Goal: Task Accomplishment & Management: Manage account settings

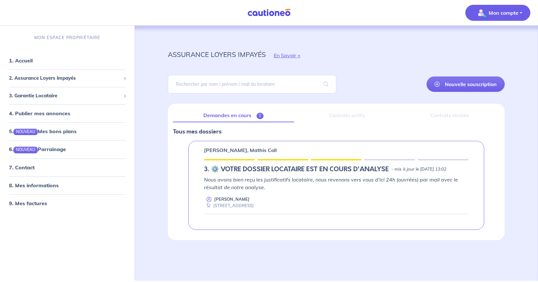
click at [494, 12] on p "Mon compte" at bounding box center [504, 13] width 30 height 8
click at [487, 55] on link "Me déconnecter" at bounding box center [492, 55] width 52 height 10
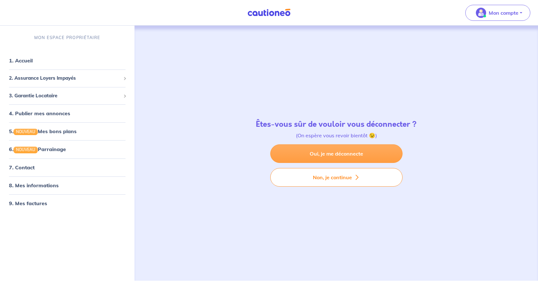
click at [320, 154] on link "Oui, je me déconnecte" at bounding box center [336, 153] width 132 height 19
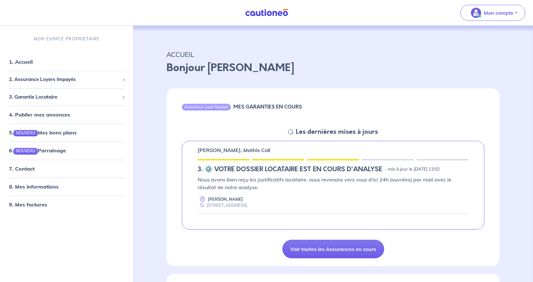
click at [215, 107] on div "Assurance Loyer Impayé" at bounding box center [206, 107] width 49 height 6
click at [495, 13] on p "Mon compte" at bounding box center [499, 13] width 30 height 8
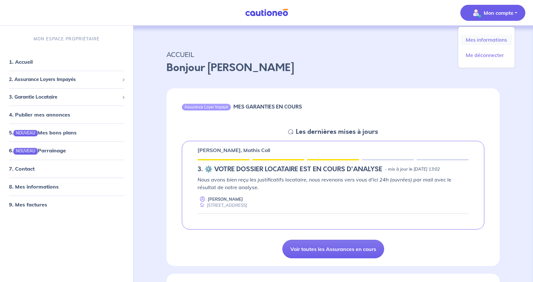
click at [474, 39] on link "Mes informations" at bounding box center [487, 40] width 52 height 10
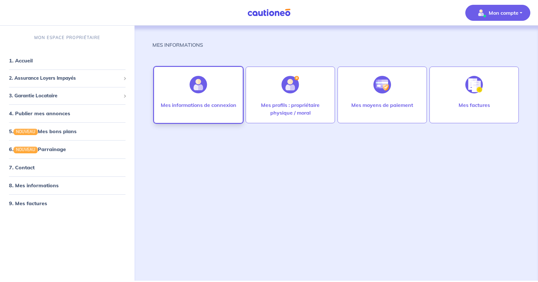
click at [197, 106] on p "Mes informations de connexion" at bounding box center [199, 105] width 76 height 8
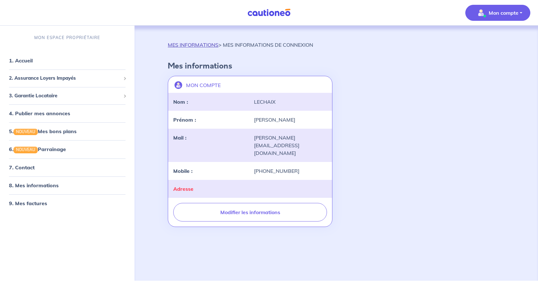
click at [187, 45] on link "MES INFORMATIONS" at bounding box center [193, 45] width 51 height 6
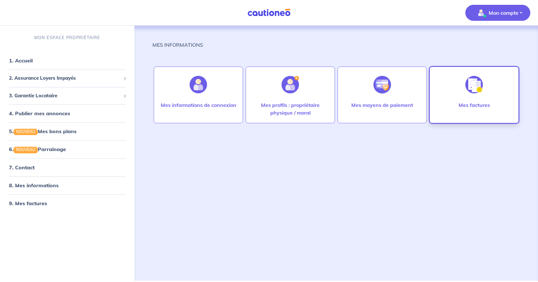
click at [474, 106] on p "Mes factures" at bounding box center [474, 105] width 31 height 8
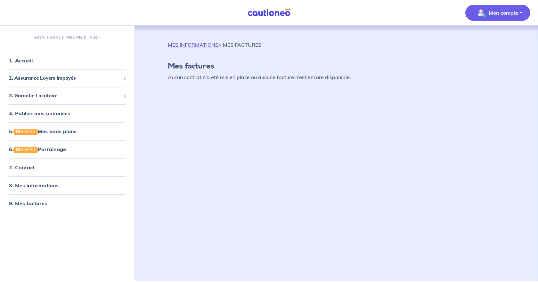
click at [181, 44] on link "MES INFORMATIONS" at bounding box center [193, 45] width 51 height 6
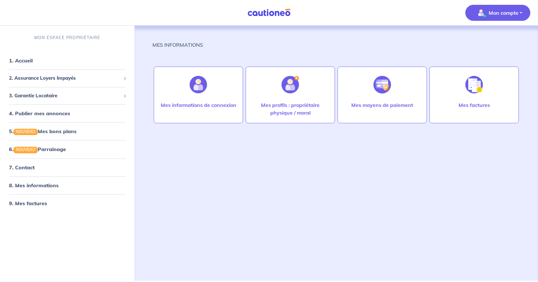
click at [505, 10] on p "Mon compte" at bounding box center [504, 13] width 30 height 8
click at [493, 56] on link "Me déconnecter" at bounding box center [492, 55] width 52 height 10
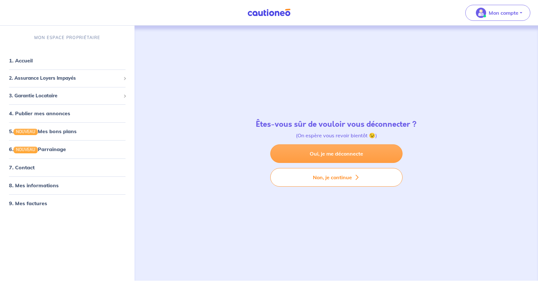
click at [331, 156] on link "Oui, je me déconnecte" at bounding box center [336, 153] width 132 height 19
